Goal: Information Seeking & Learning: Check status

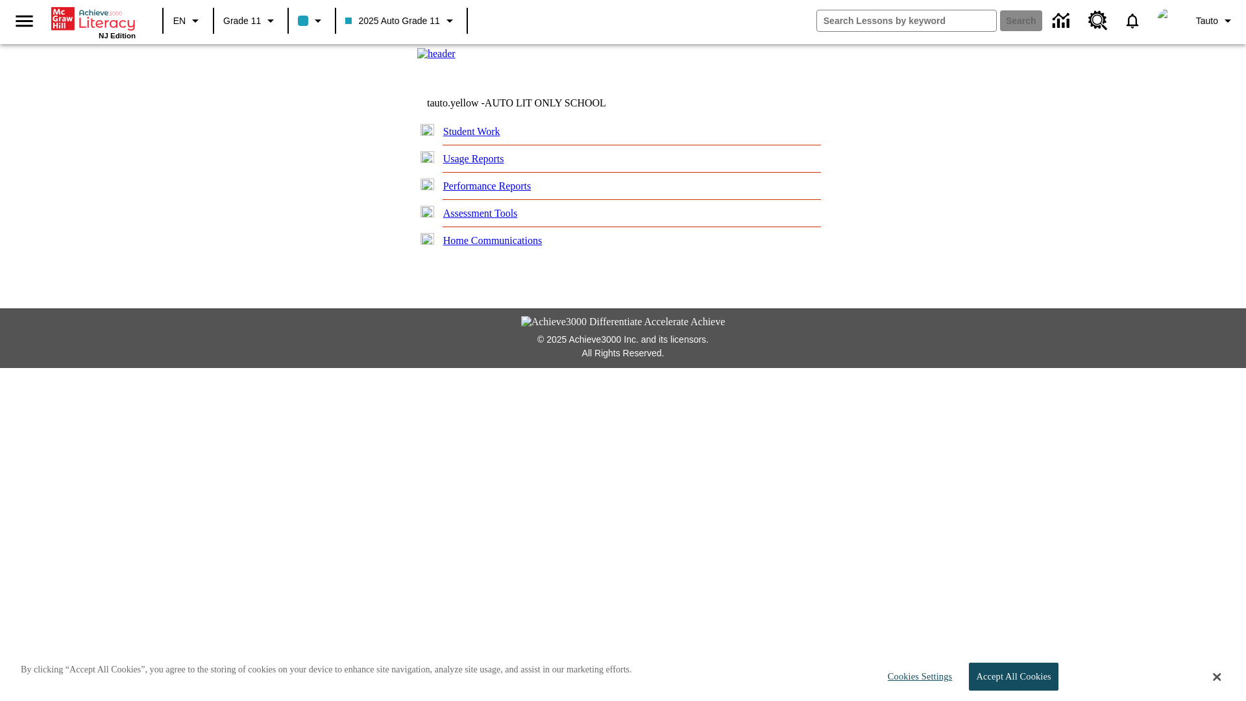
click at [479, 164] on link "Usage Reports" at bounding box center [473, 158] width 61 height 11
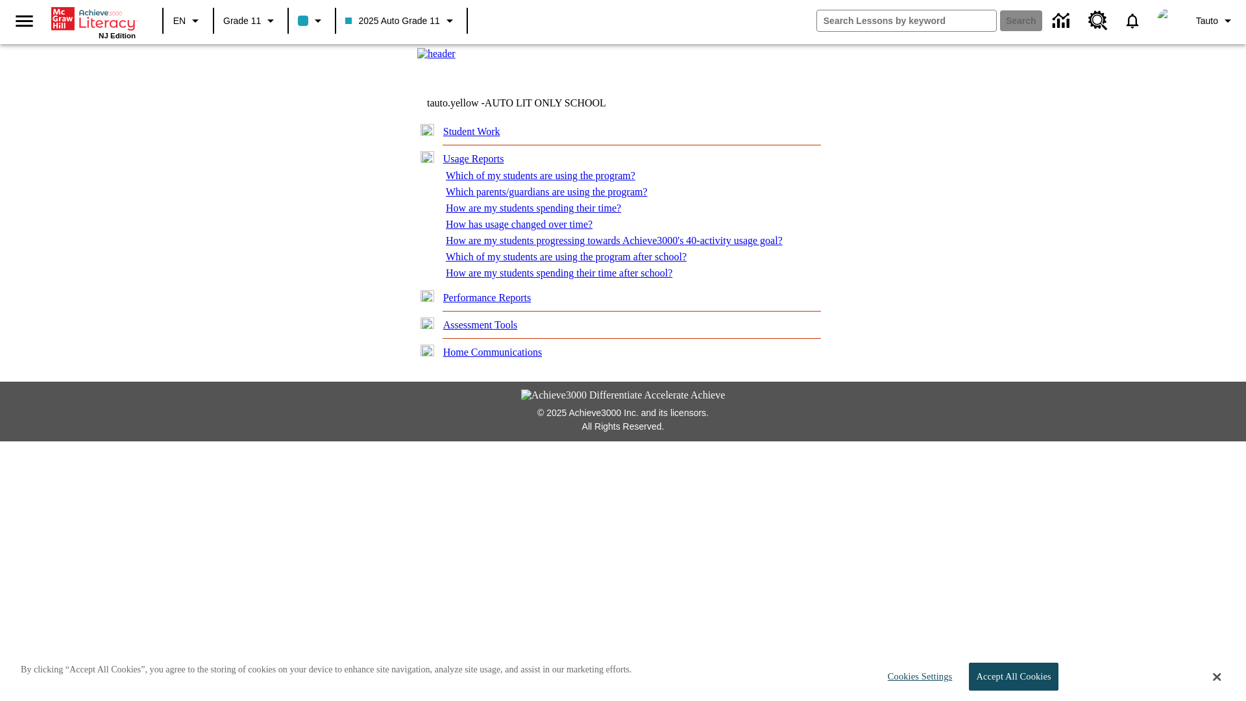
click at [545, 181] on link "Which of my students are using the program?" at bounding box center [540, 175] width 189 height 11
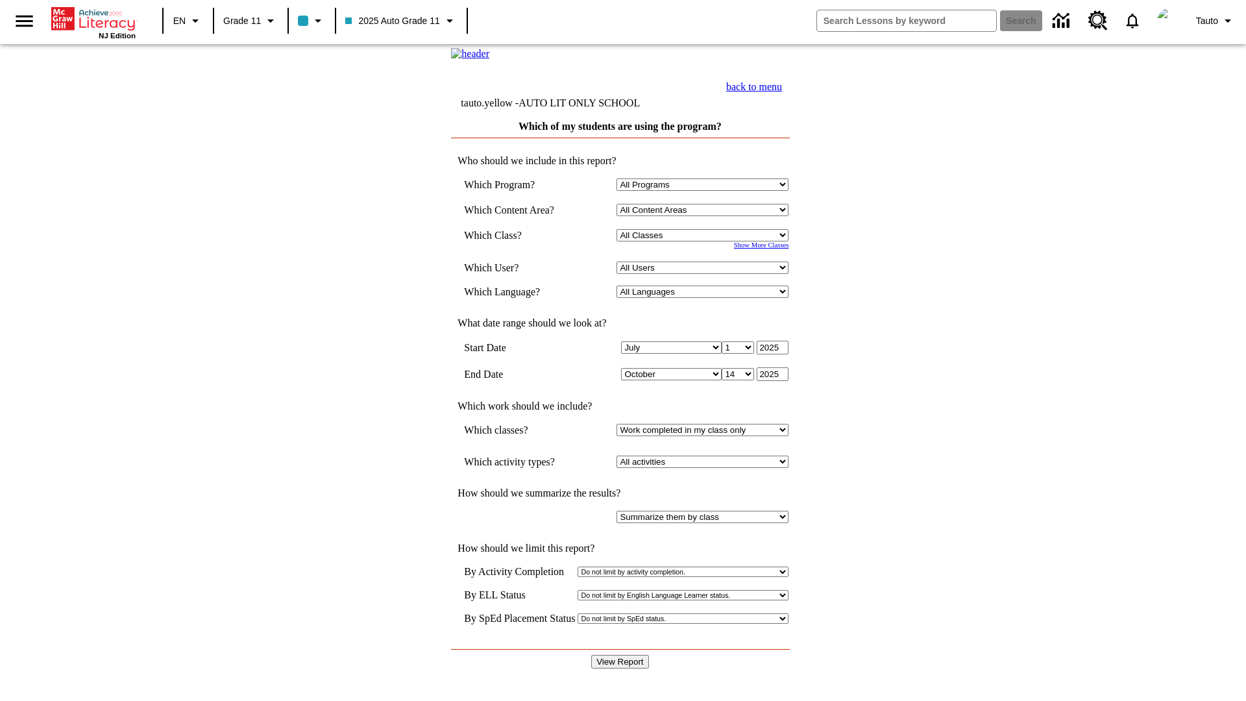
click at [620, 655] on input "View Report" at bounding box center [619, 662] width 57 height 14
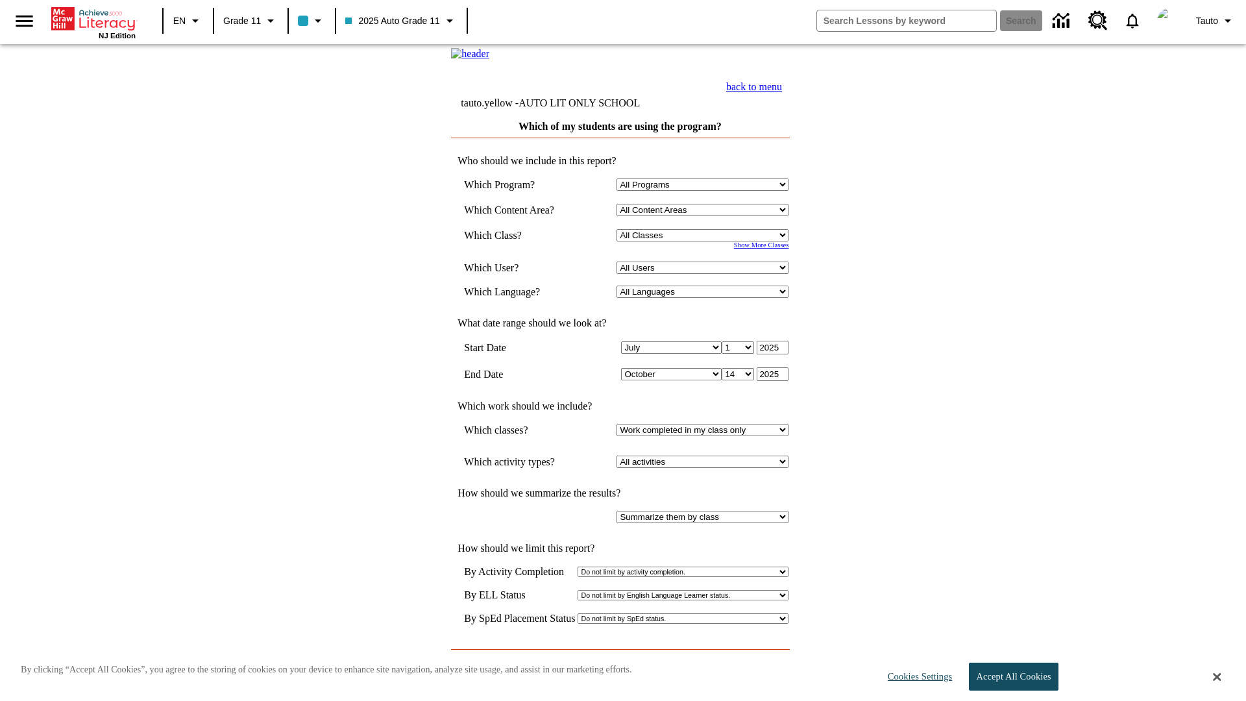
click at [782, 92] on link "back to menu" at bounding box center [754, 86] width 56 height 11
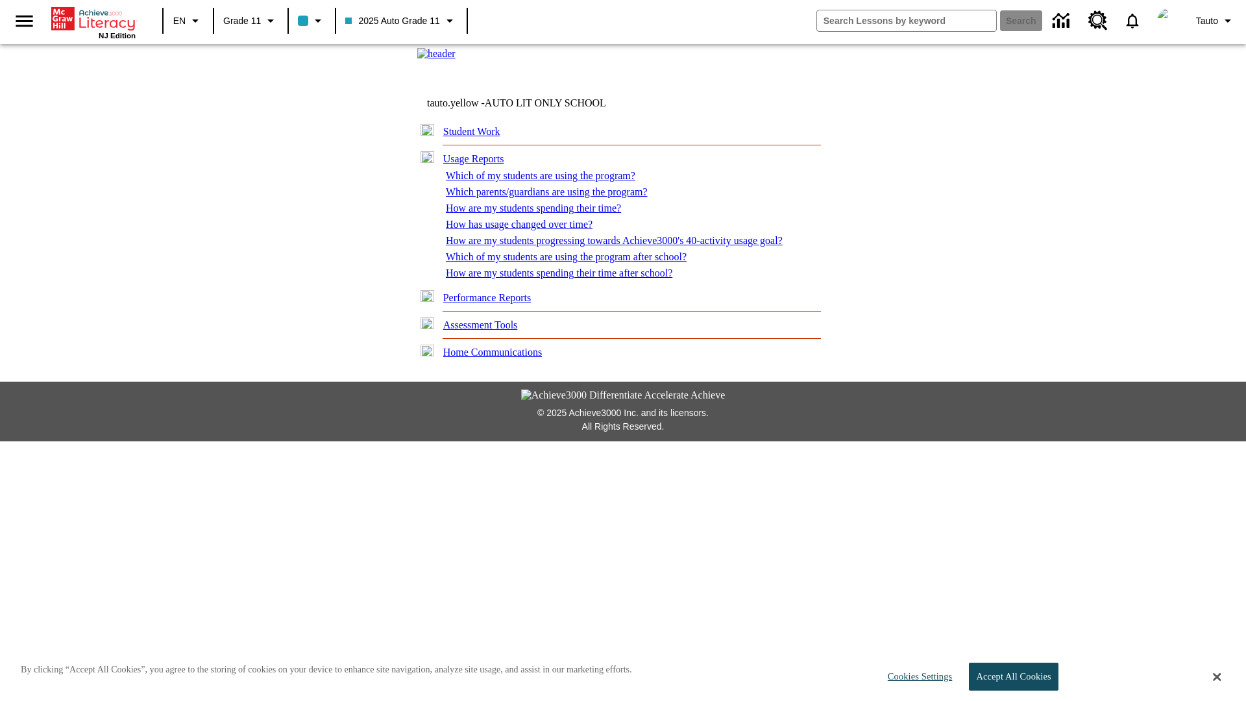
click at [538, 213] on link "How are my students spending their time?" at bounding box center [533, 207] width 175 height 11
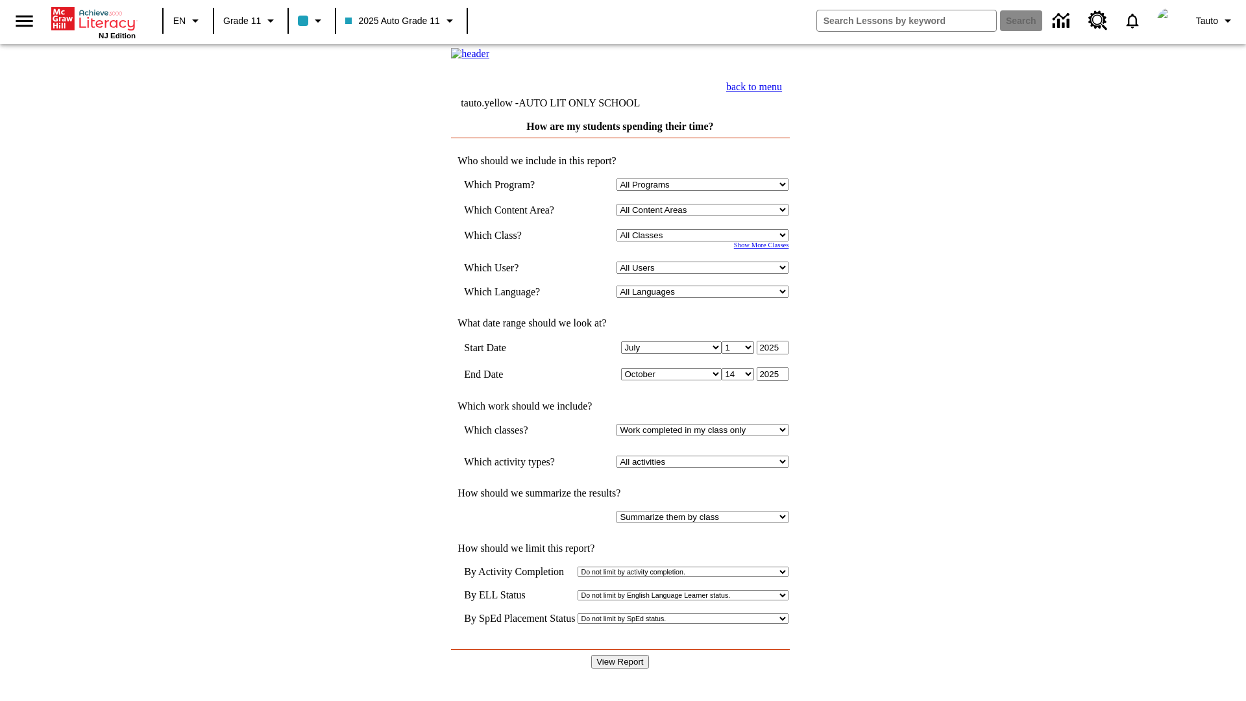
click at [620, 655] on input "View Report" at bounding box center [619, 662] width 57 height 14
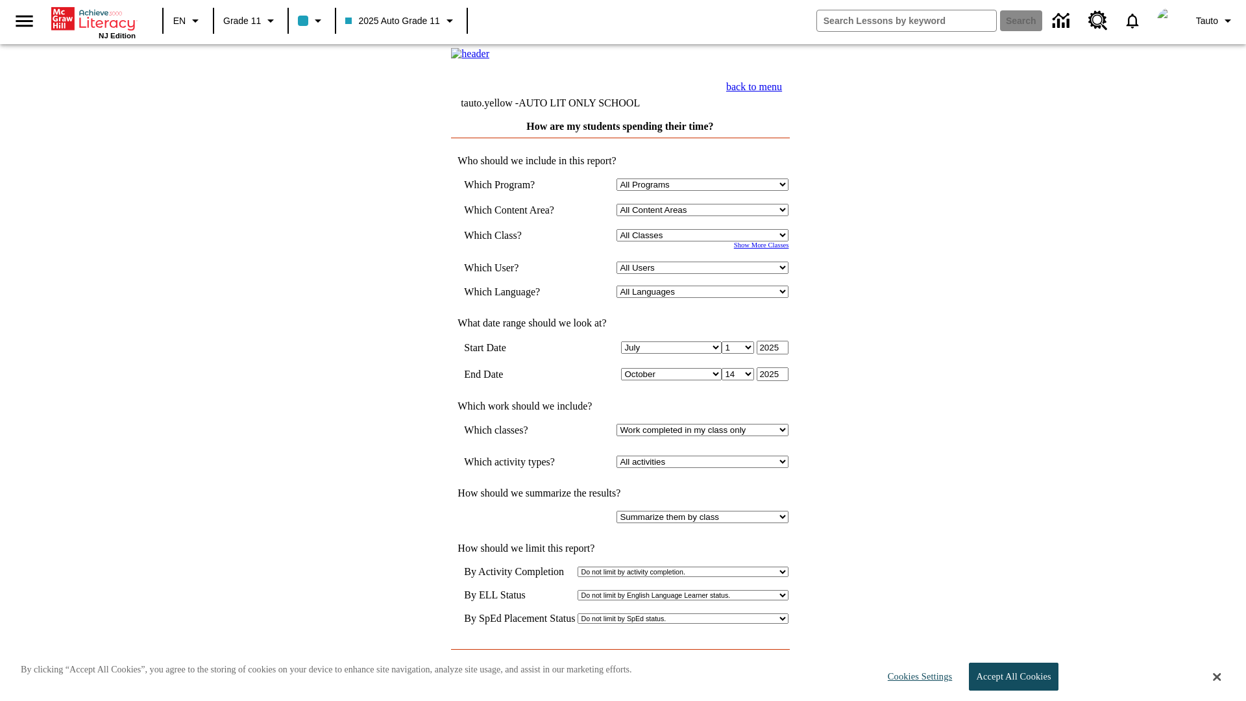
click at [782, 92] on link "back to menu" at bounding box center [754, 86] width 56 height 11
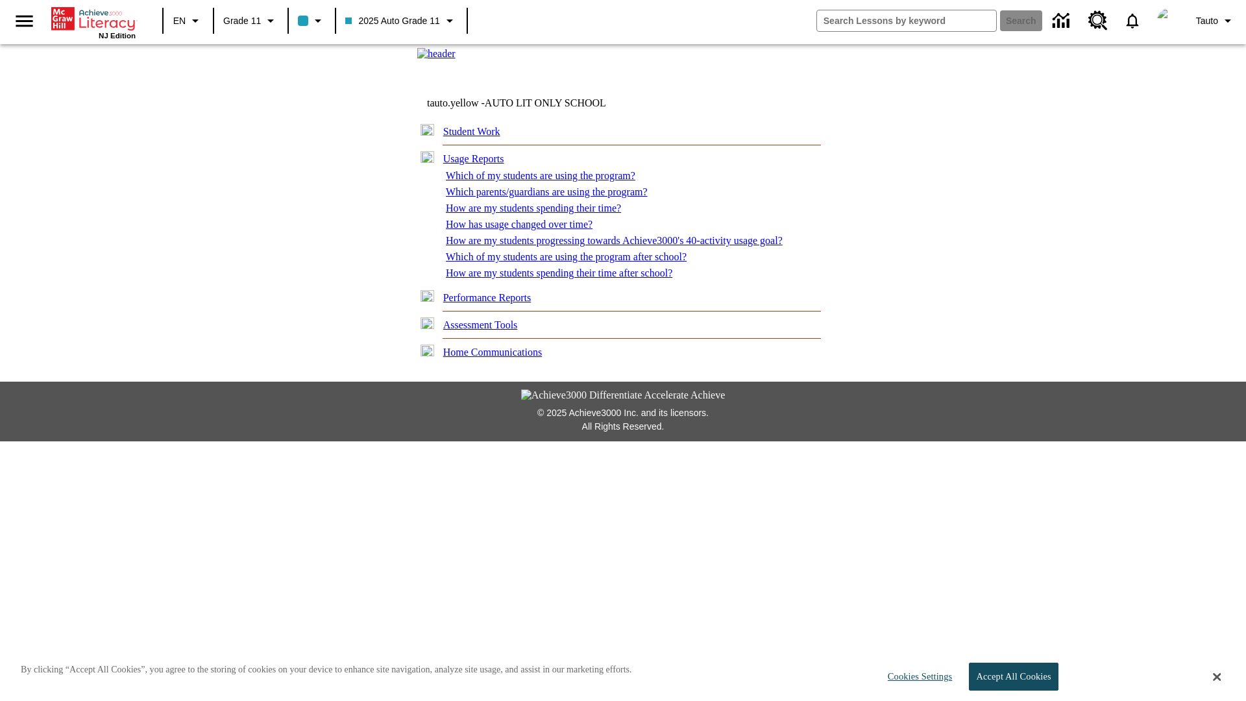
click at [564, 278] on link "How are my students spending their time after school?" at bounding box center [559, 272] width 226 height 11
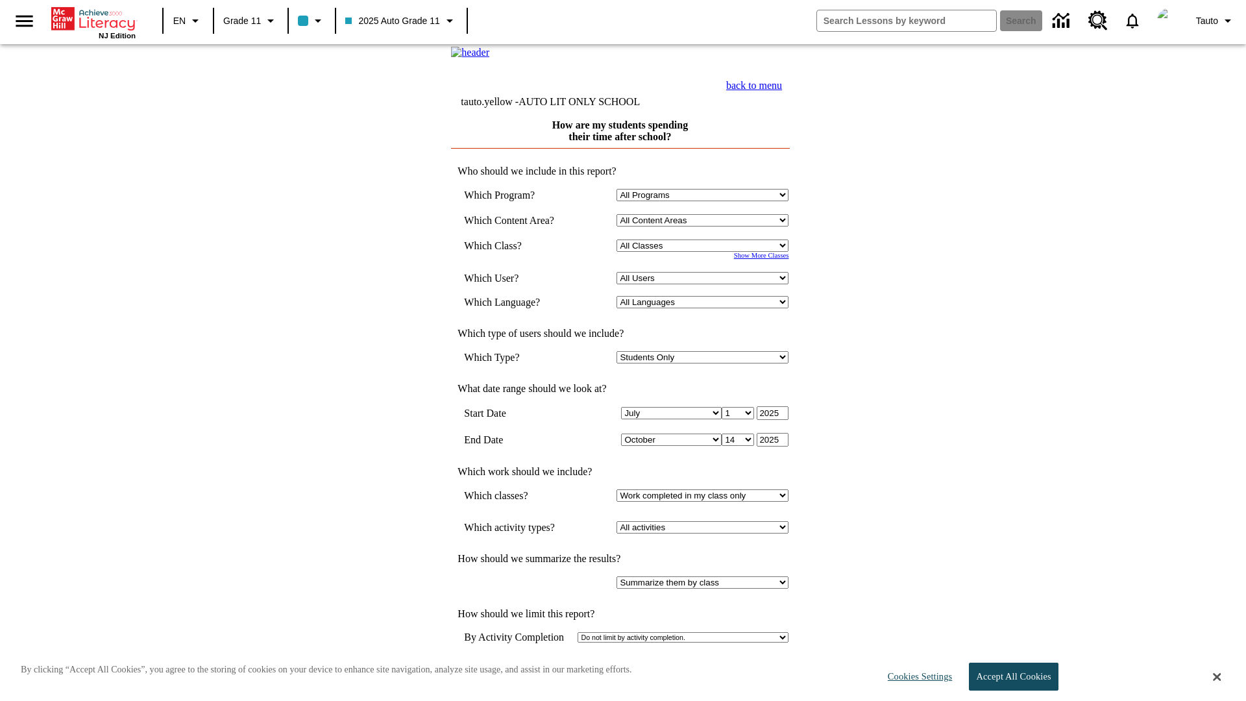
scroll to position [1, 0]
